Goal: Information Seeking & Learning: Find specific page/section

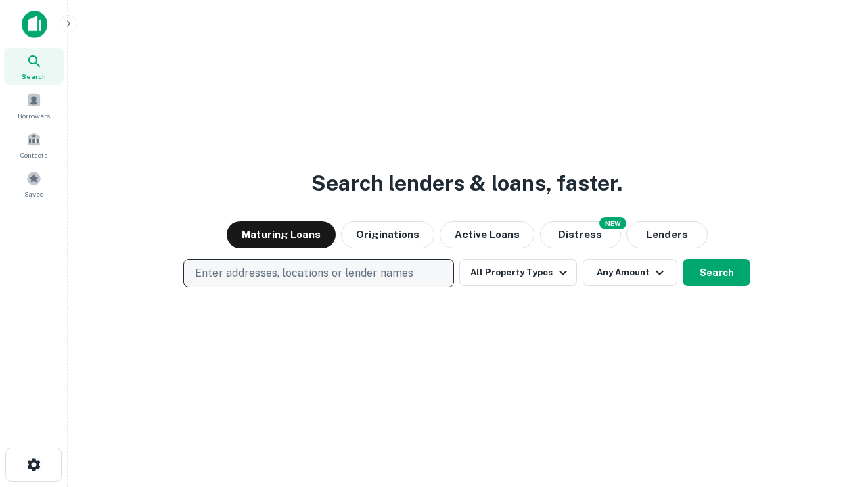
click at [318, 273] on p "Enter addresses, locations or lender names" at bounding box center [304, 273] width 219 height 16
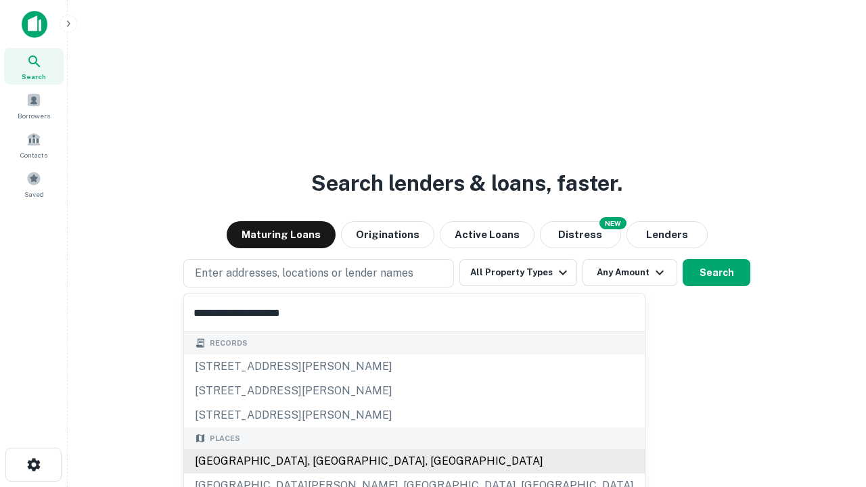
click at [323, 461] on div "Santa Monica, CA, USA" at bounding box center [414, 461] width 461 height 24
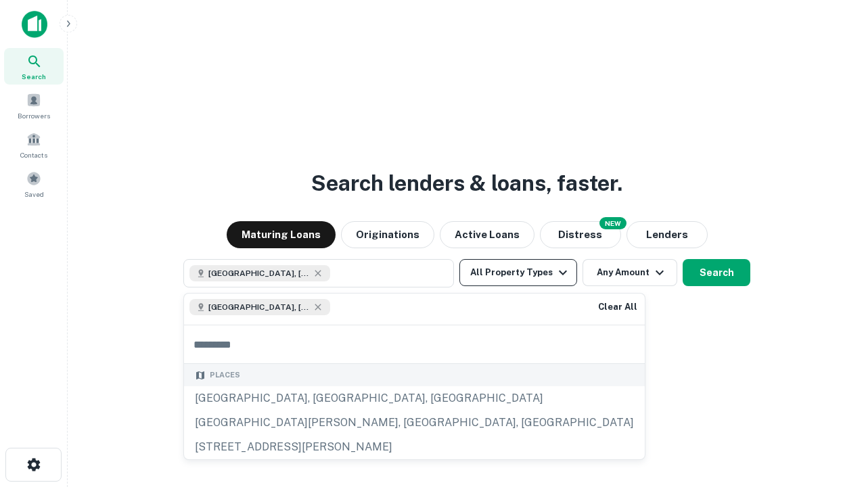
click at [518, 273] on button "All Property Types" at bounding box center [518, 272] width 118 height 27
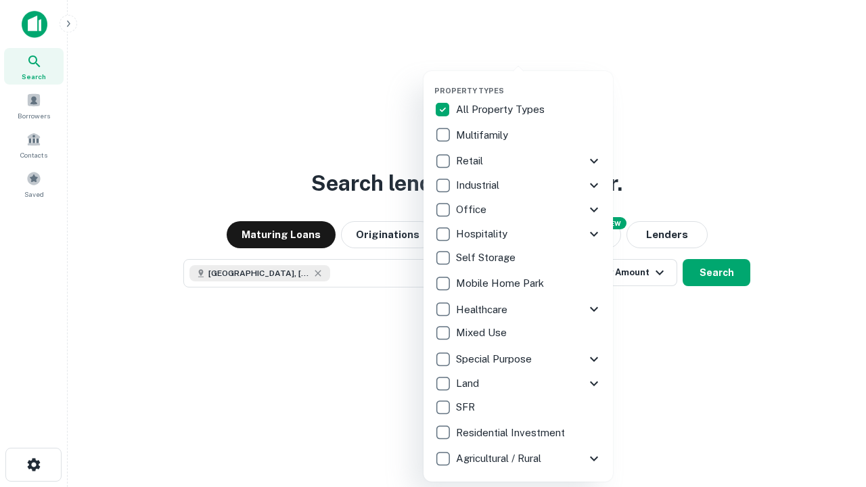
click at [529, 82] on button "button" at bounding box center [528, 82] width 189 height 1
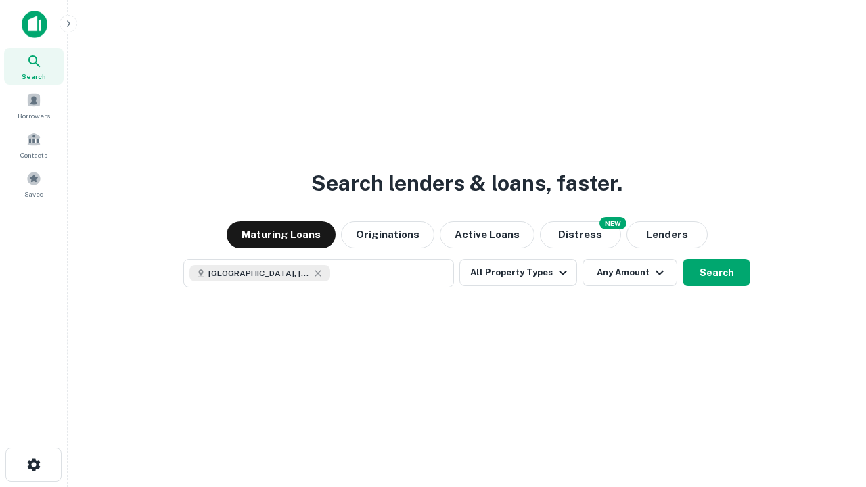
scroll to position [22, 0]
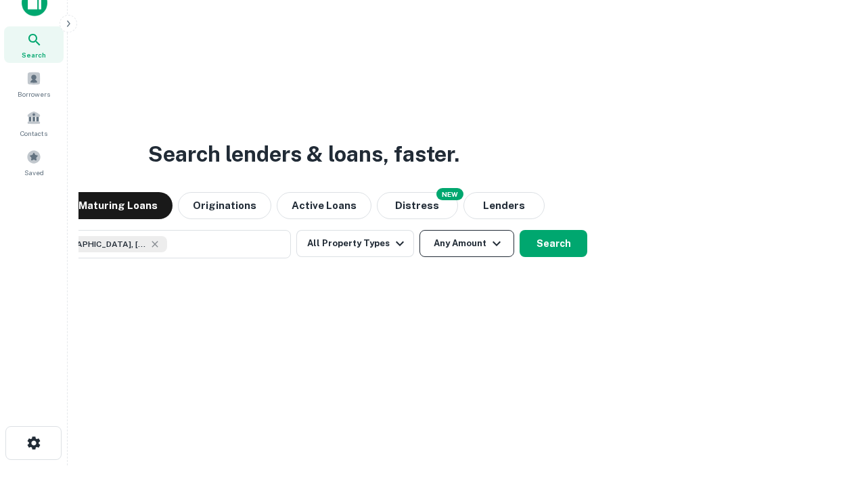
click at [420, 230] on button "Any Amount" at bounding box center [467, 243] width 95 height 27
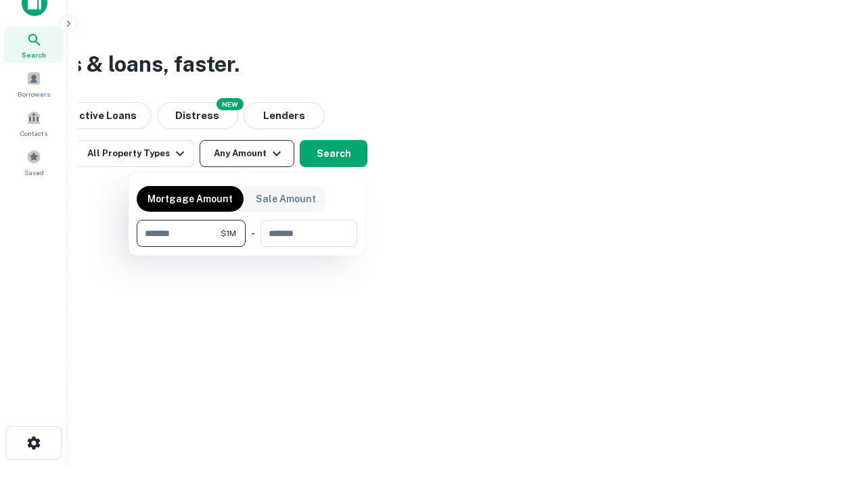
type input "*******"
click at [247, 247] on button "button" at bounding box center [247, 247] width 221 height 1
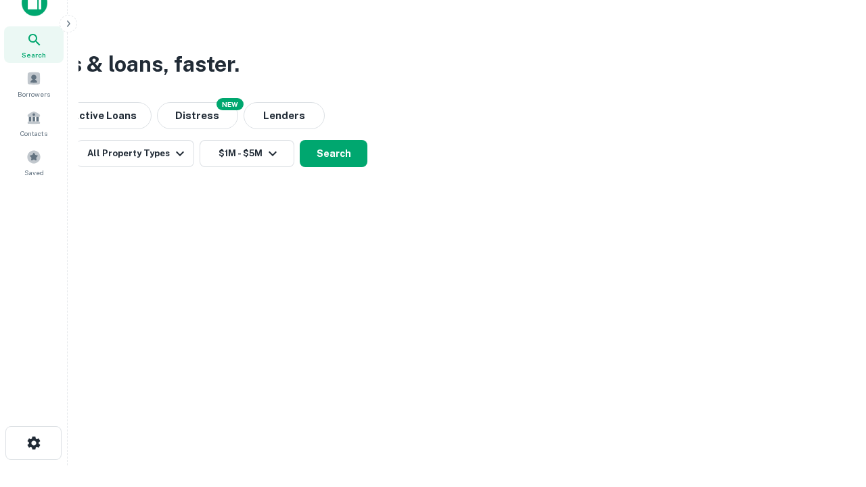
scroll to position [7, 250]
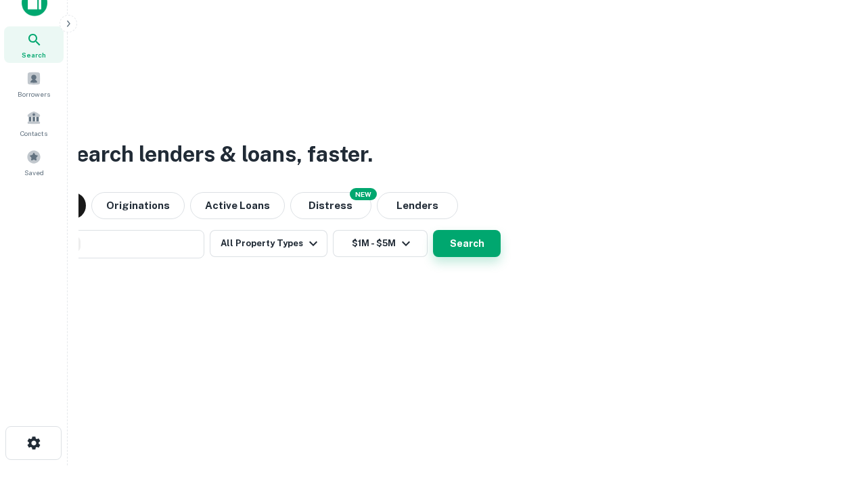
click at [433, 230] on button "Search" at bounding box center [467, 243] width 68 height 27
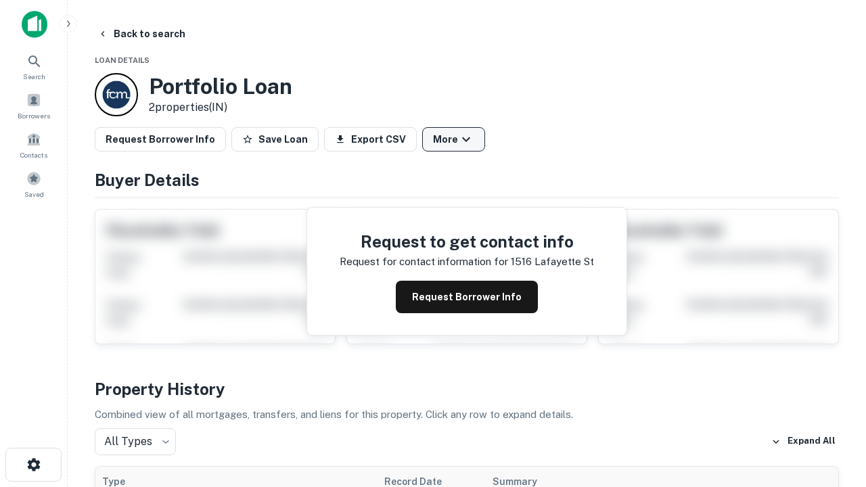
click at [453, 139] on button "More" at bounding box center [453, 139] width 63 height 24
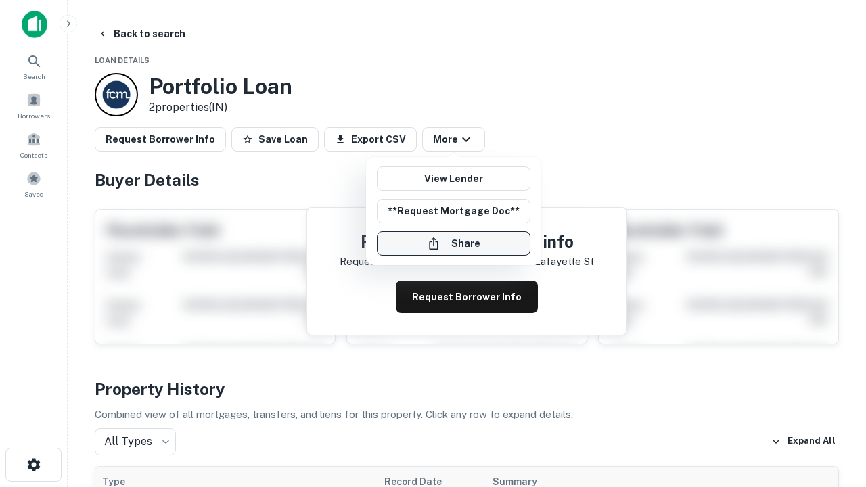
click at [453, 244] on button "Share" at bounding box center [454, 243] width 154 height 24
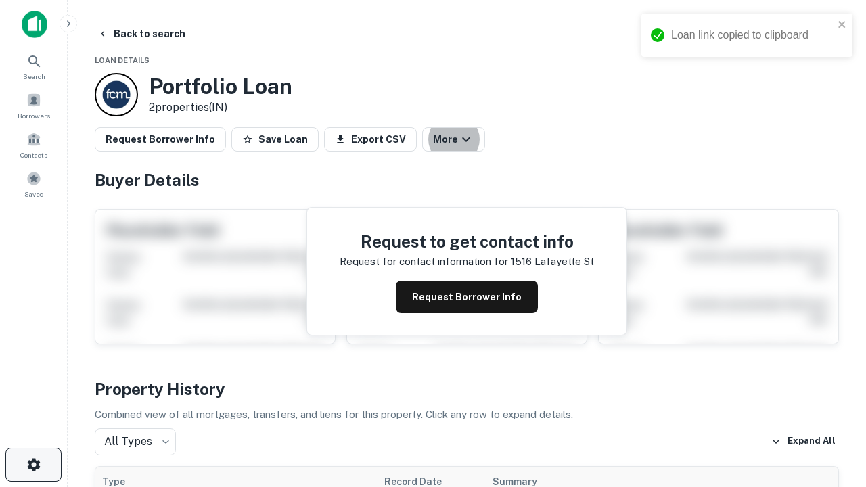
click at [33, 465] on icon "button" at bounding box center [34, 465] width 16 height 16
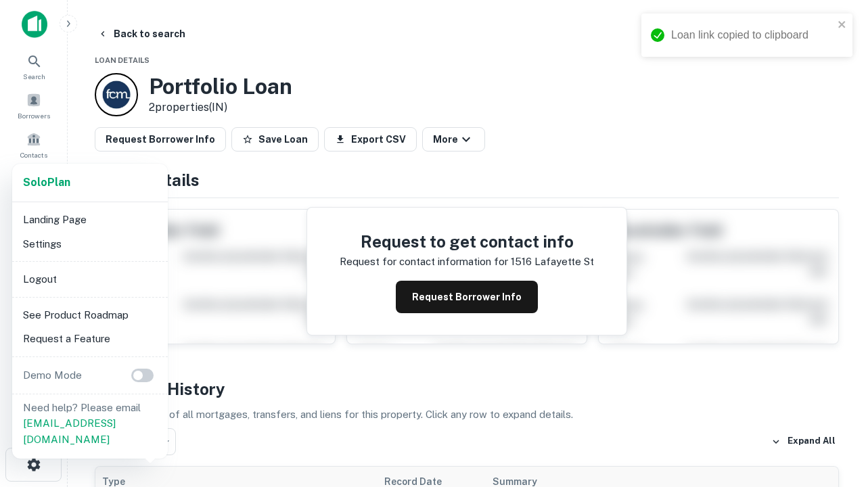
click at [89, 279] on li "Logout" at bounding box center [90, 279] width 145 height 24
